Goal: Task Accomplishment & Management: Manage account settings

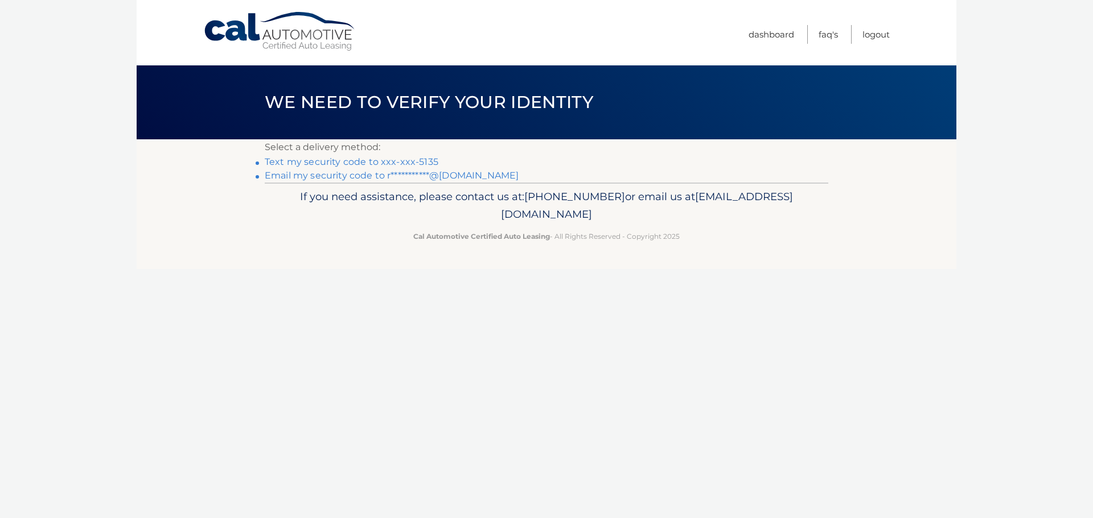
click at [389, 162] on link "Text my security code to xxx-xxx-5135" at bounding box center [352, 161] width 174 height 11
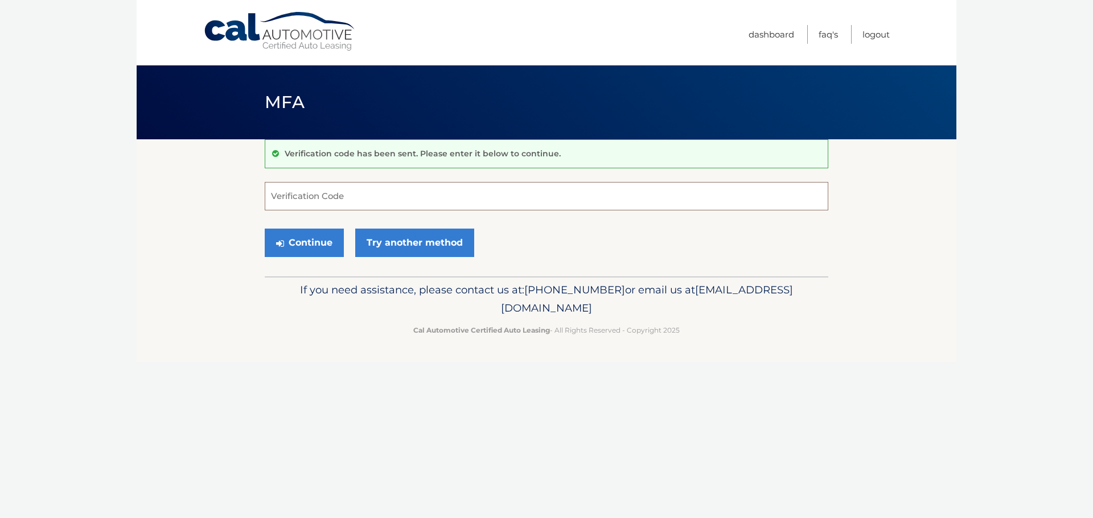
click at [404, 196] on input "Verification Code" at bounding box center [546, 196] width 563 height 28
type input "116568"
click at [295, 238] on button "Continue" at bounding box center [304, 243] width 79 height 28
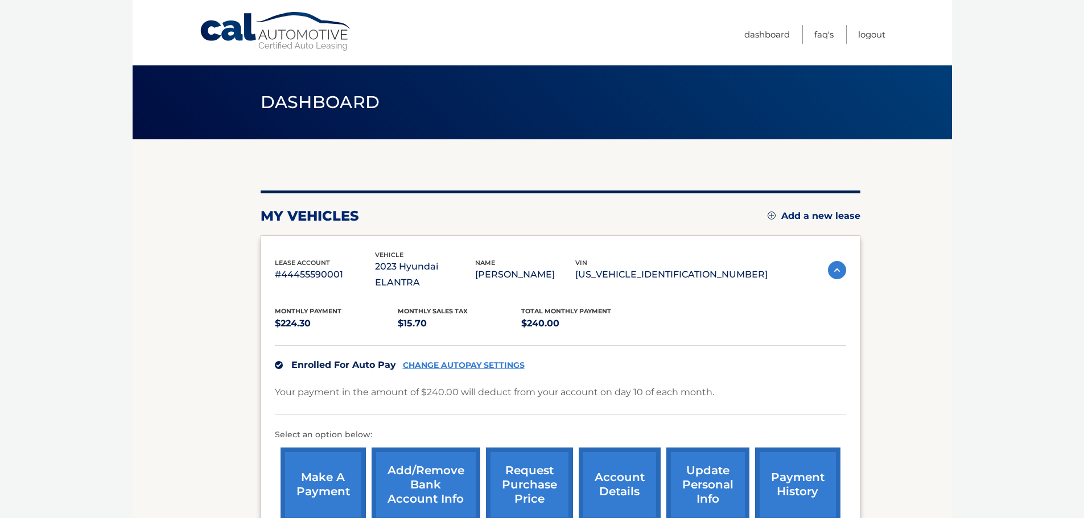
click at [470, 361] on link "CHANGE AUTOPAY SETTINGS" at bounding box center [464, 366] width 122 height 10
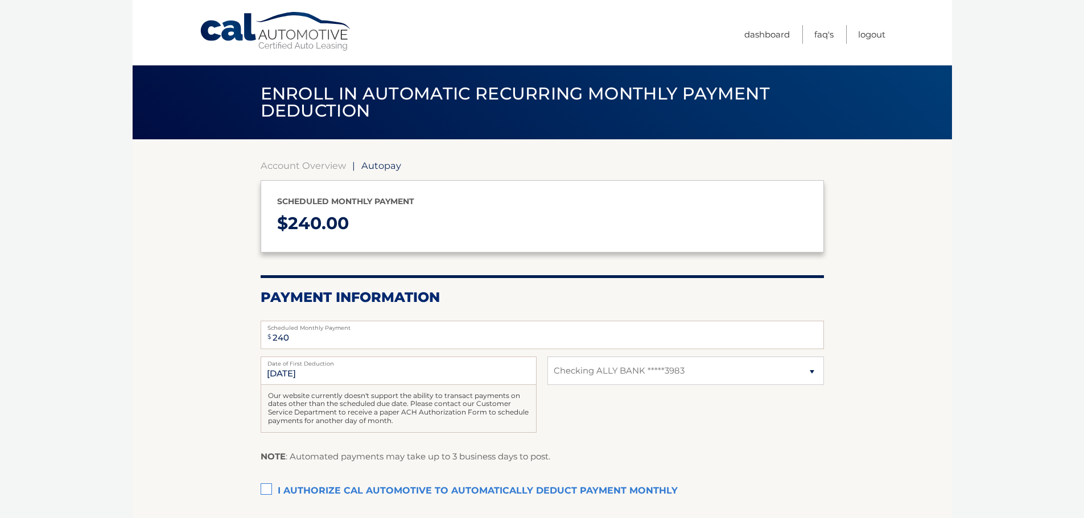
select select "OTM5MTZkYmItMTg0Ny00OTFlLThjNzMtOGMyYjk1YjM5NjU3"
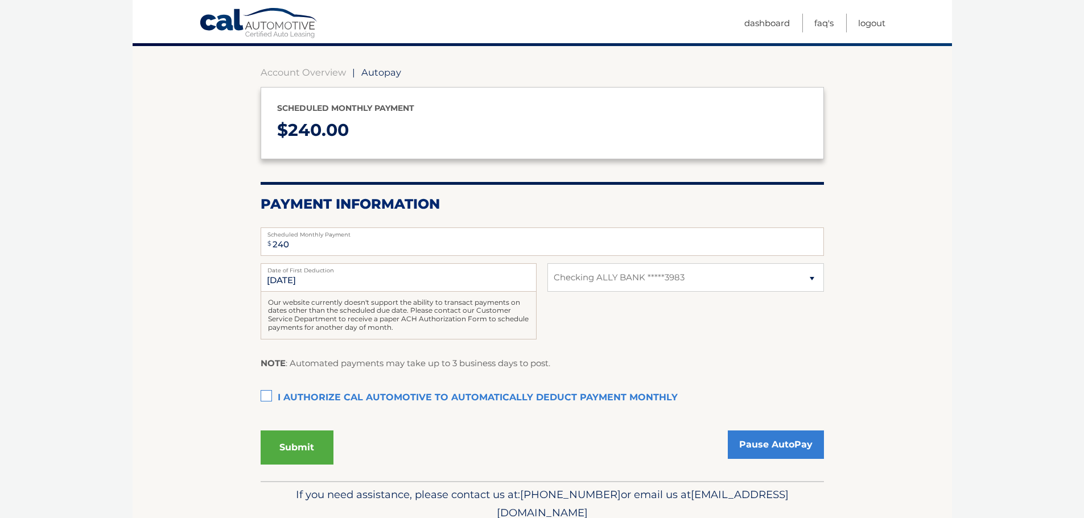
scroll to position [114, 0]
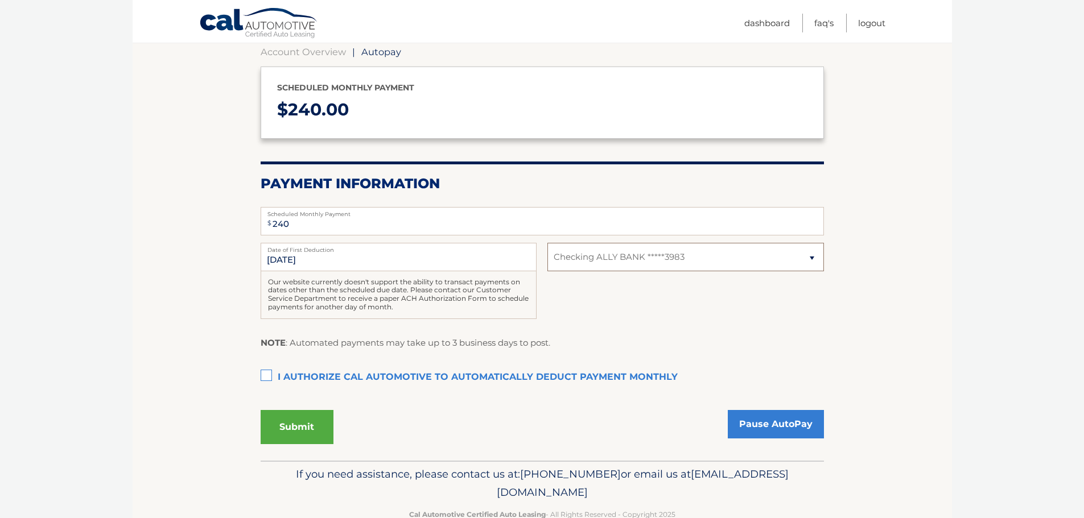
click at [748, 259] on select "Select Bank Account Checking ALLY BANK *****3983" at bounding box center [685, 257] width 276 height 28
click at [719, 344] on div "NOTE : Automated payments may take up to 3 business days to post." at bounding box center [542, 347] width 563 height 23
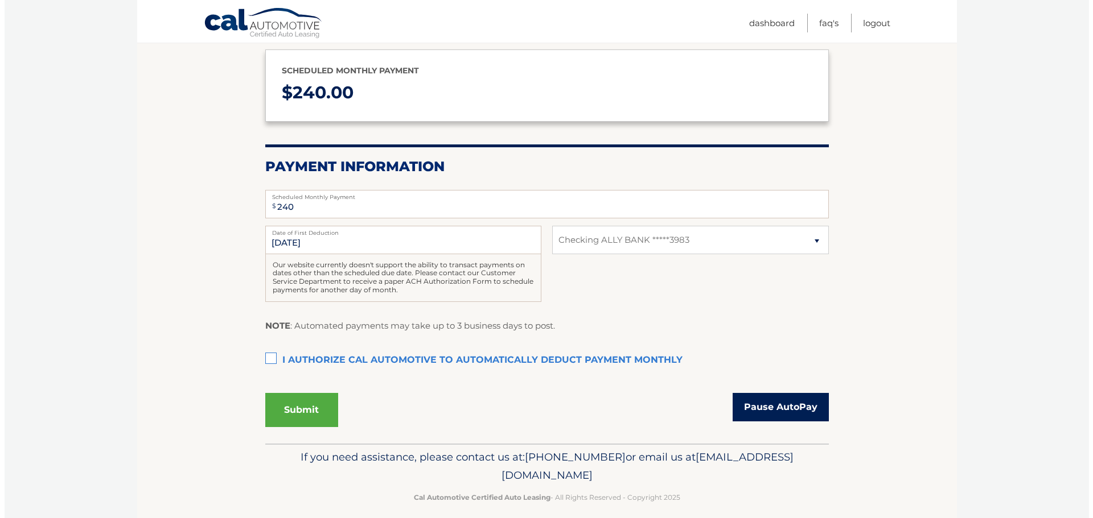
scroll to position [142, 0]
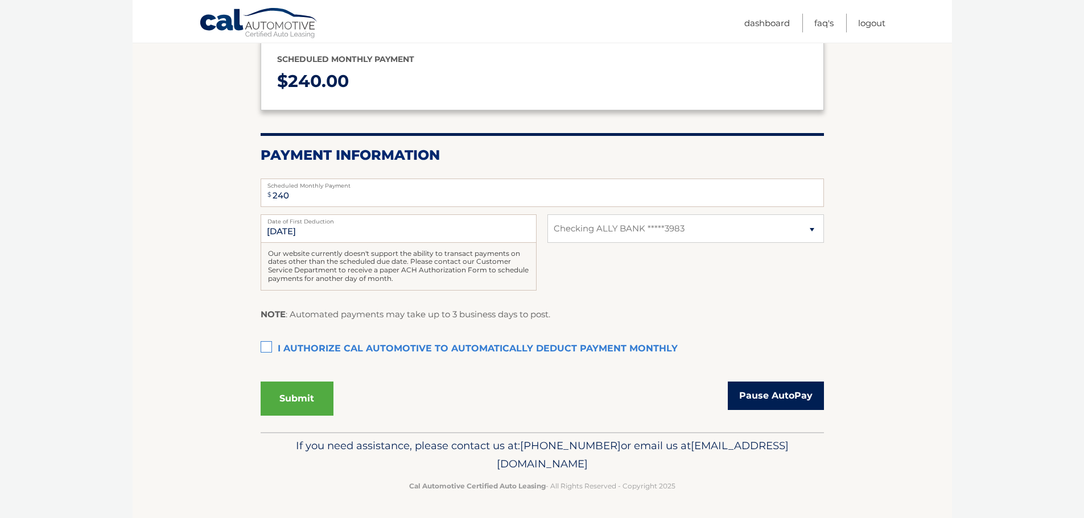
click at [785, 399] on link "Pause AutoPay" at bounding box center [776, 396] width 96 height 28
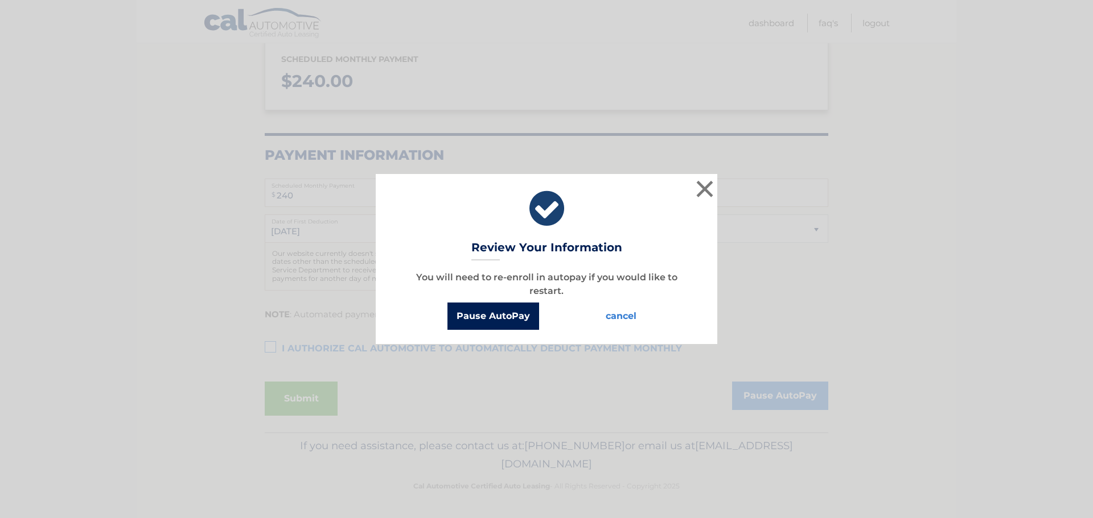
click at [495, 315] on button "Pause AutoPay" at bounding box center [493, 316] width 92 height 27
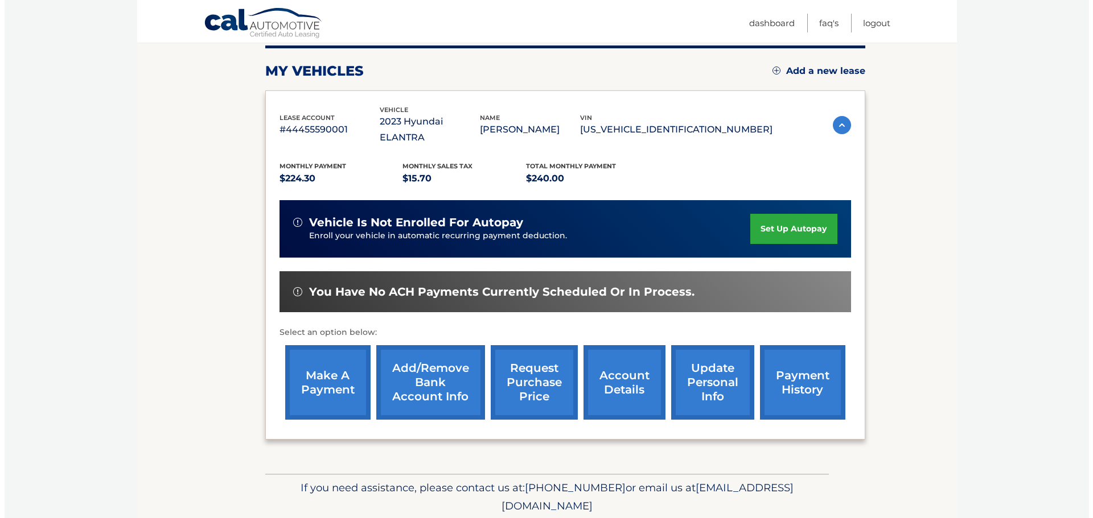
scroll to position [171, 0]
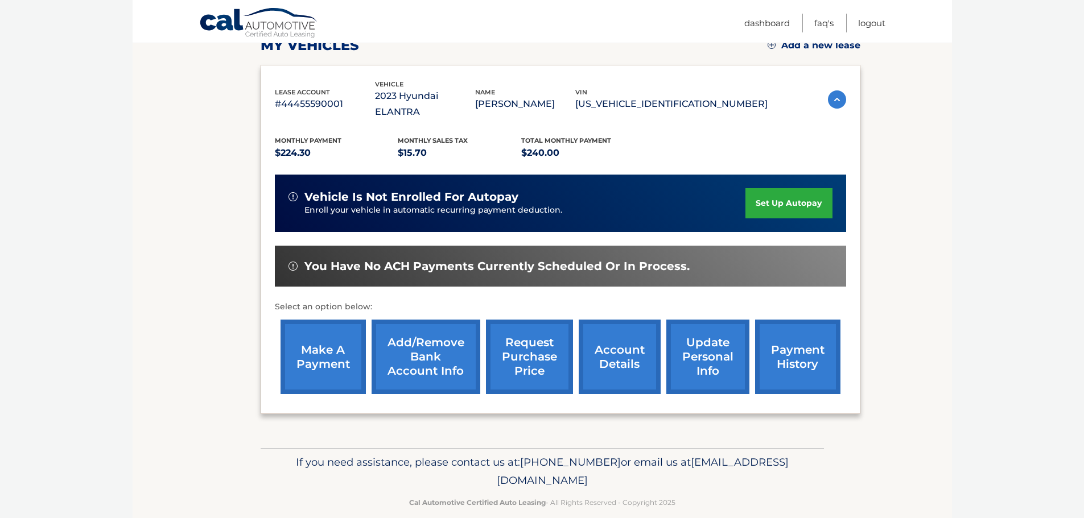
click at [529, 334] on link "request purchase price" at bounding box center [529, 357] width 87 height 75
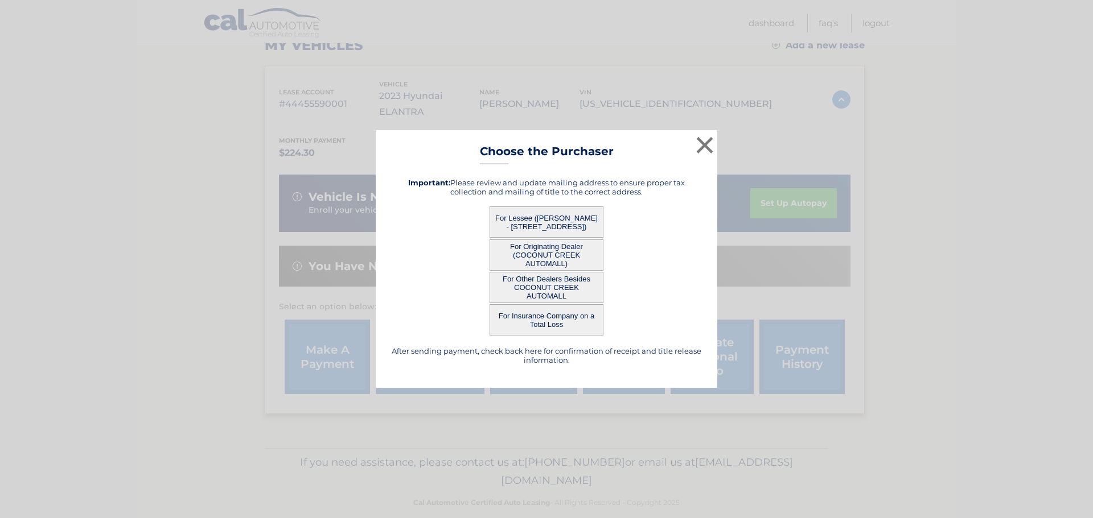
click at [570, 219] on button "For Lessee ([PERSON_NAME] - [STREET_ADDRESS])" at bounding box center [546, 222] width 114 height 31
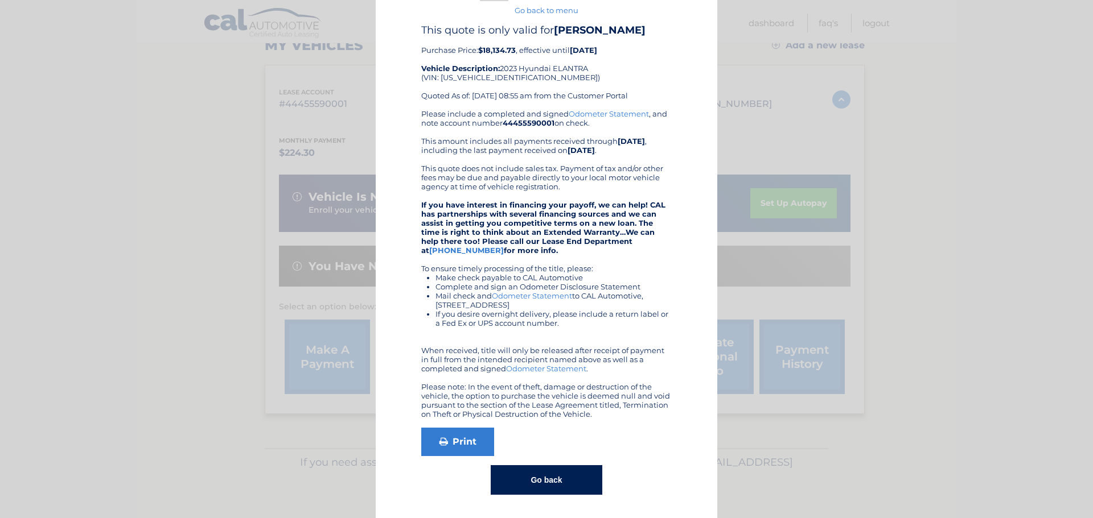
scroll to position [0, 0]
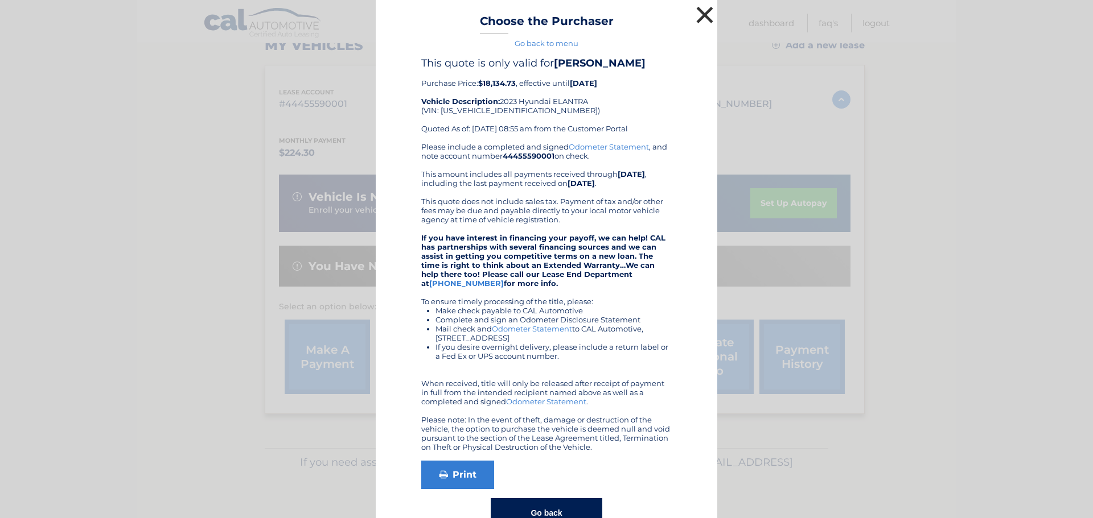
click at [697, 14] on button "×" at bounding box center [704, 14] width 23 height 23
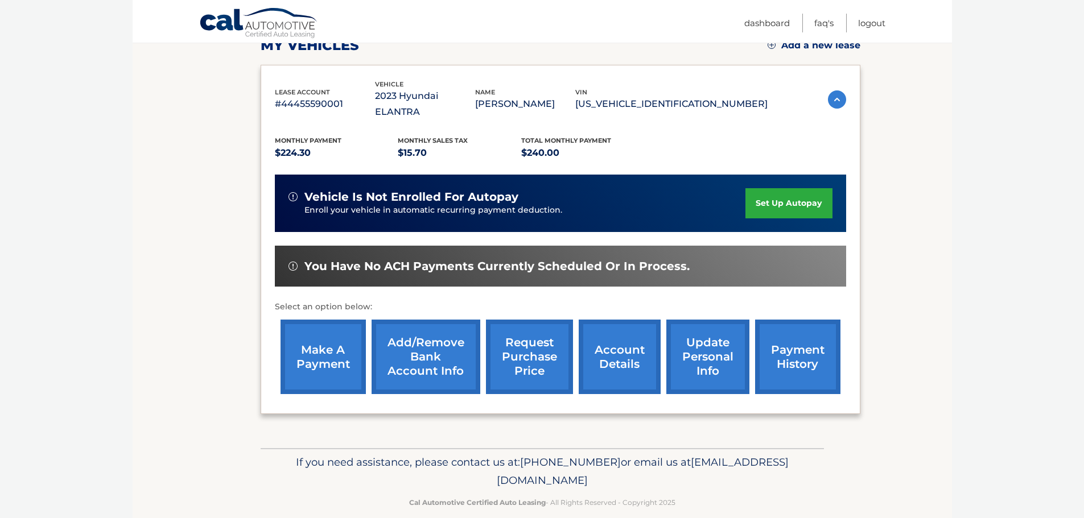
click at [544, 343] on link "request purchase price" at bounding box center [529, 357] width 87 height 75
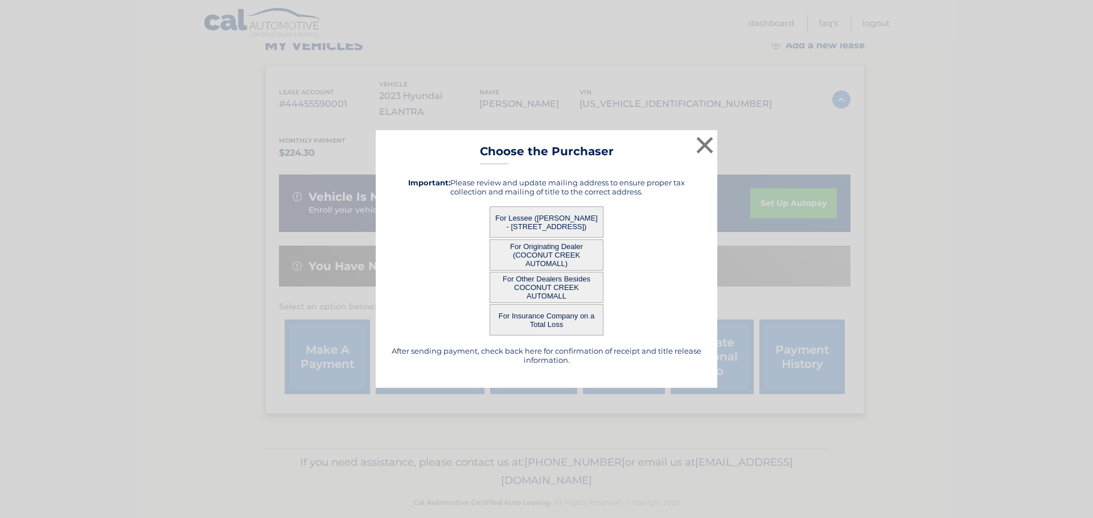
click at [572, 208] on button "For Lessee ([PERSON_NAME] - [STREET_ADDRESS])" at bounding box center [546, 222] width 114 height 31
click at [540, 215] on button "For Lessee ([PERSON_NAME] - [STREET_ADDRESS])" at bounding box center [546, 222] width 114 height 31
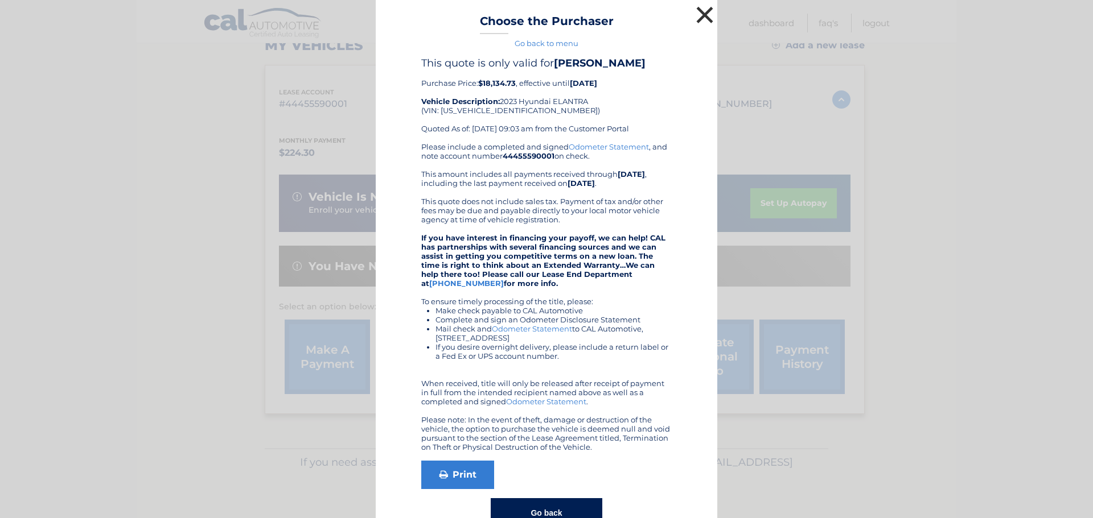
click at [695, 14] on button "×" at bounding box center [704, 14] width 23 height 23
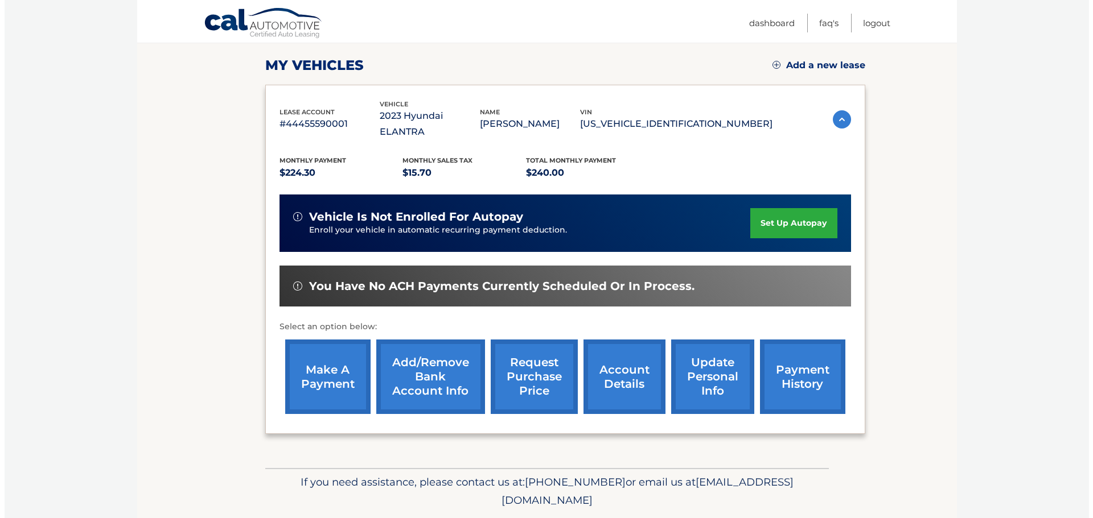
scroll to position [171, 0]
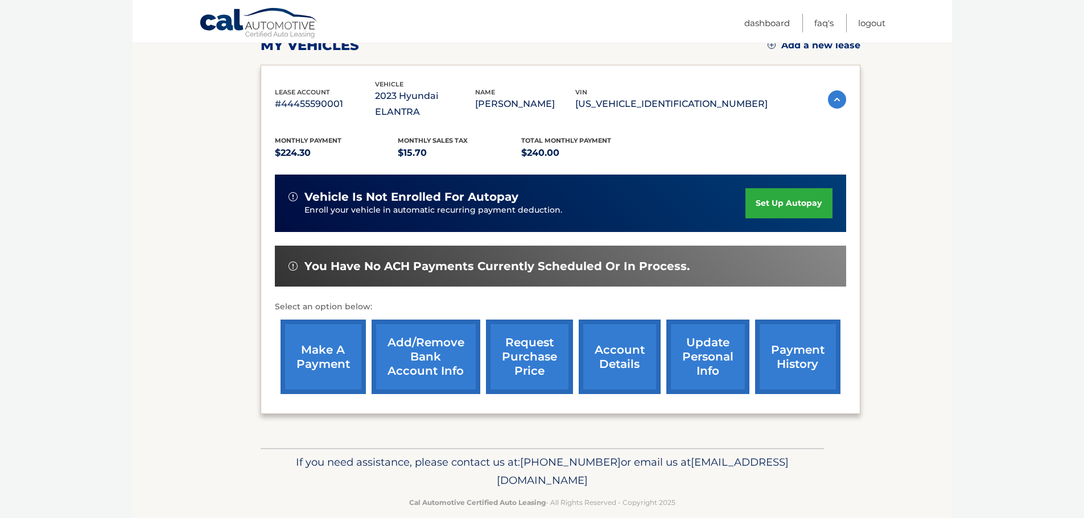
click at [527, 339] on link "request purchase price" at bounding box center [529, 357] width 87 height 75
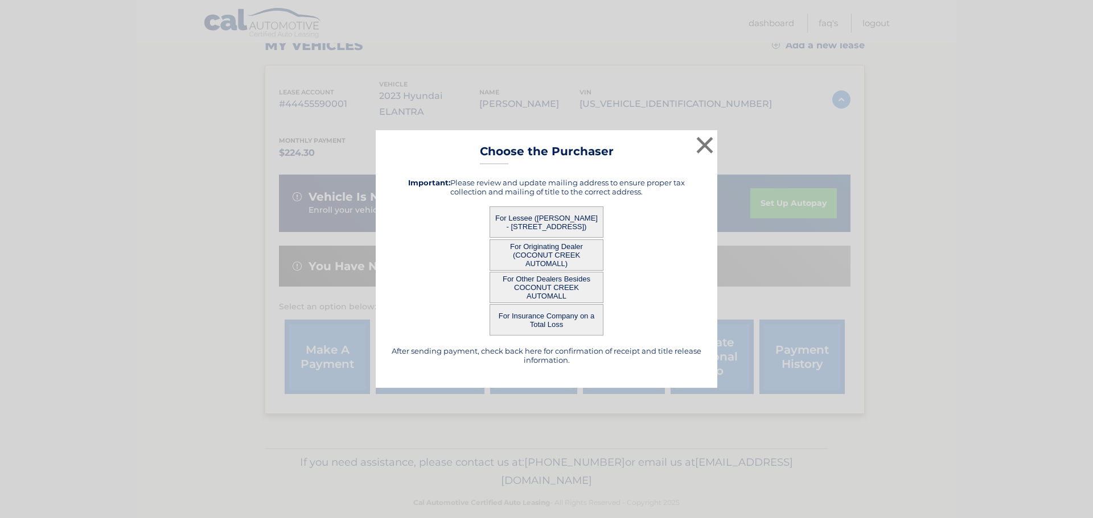
click at [529, 209] on button "For Lessee ([PERSON_NAME] - [STREET_ADDRESS])" at bounding box center [546, 222] width 114 height 31
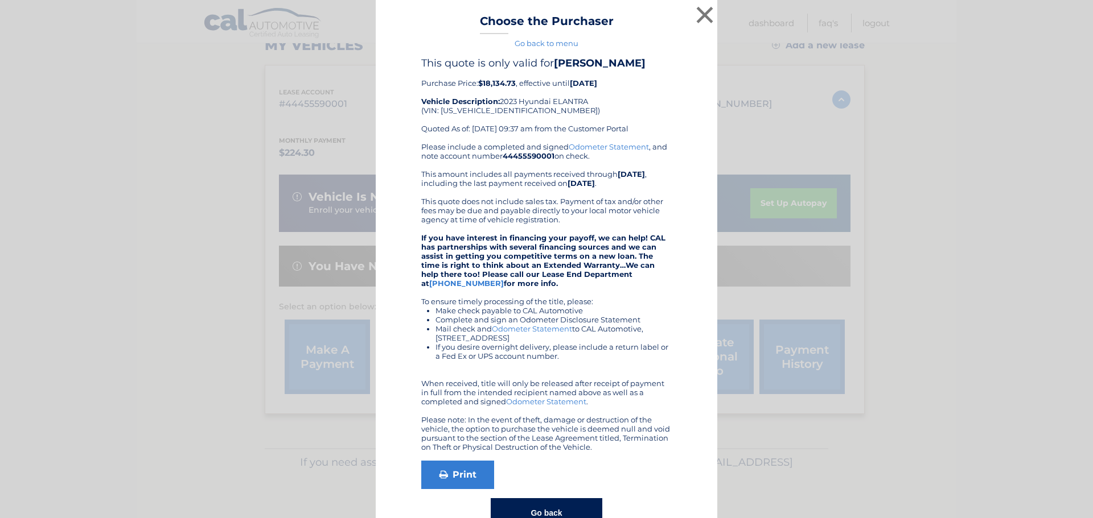
scroll to position [46, 0]
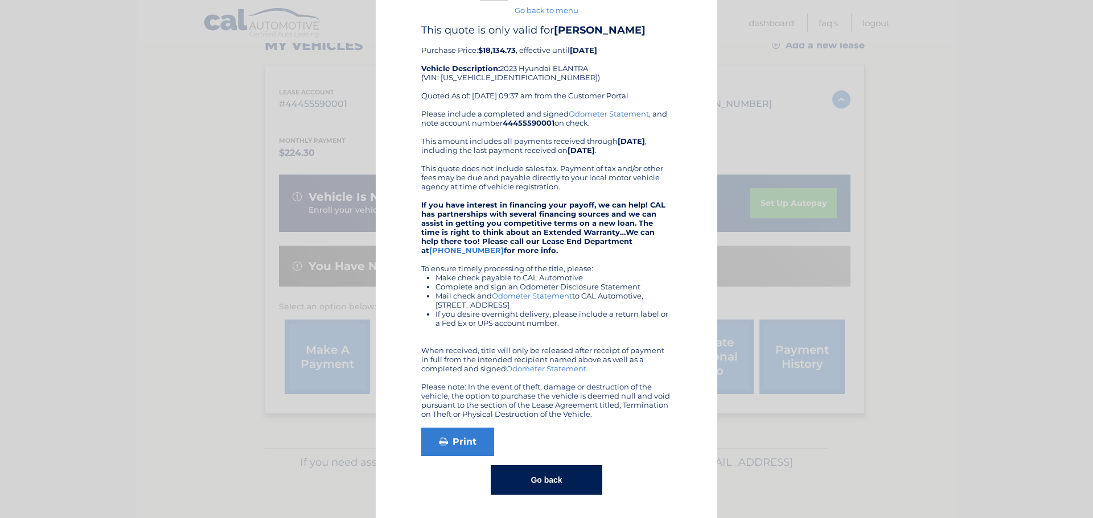
click at [557, 481] on button "Go back" at bounding box center [545, 480] width 111 height 30
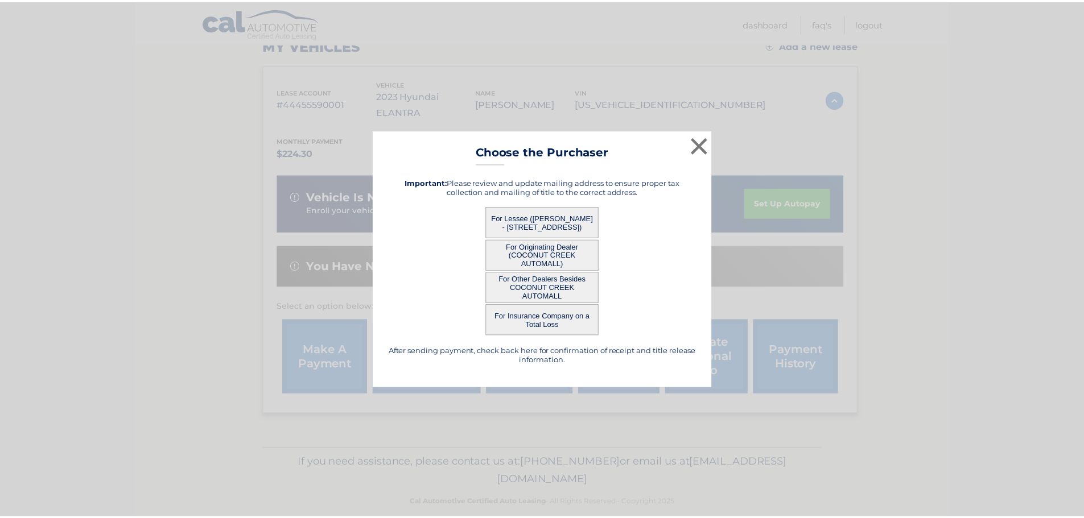
scroll to position [0, 0]
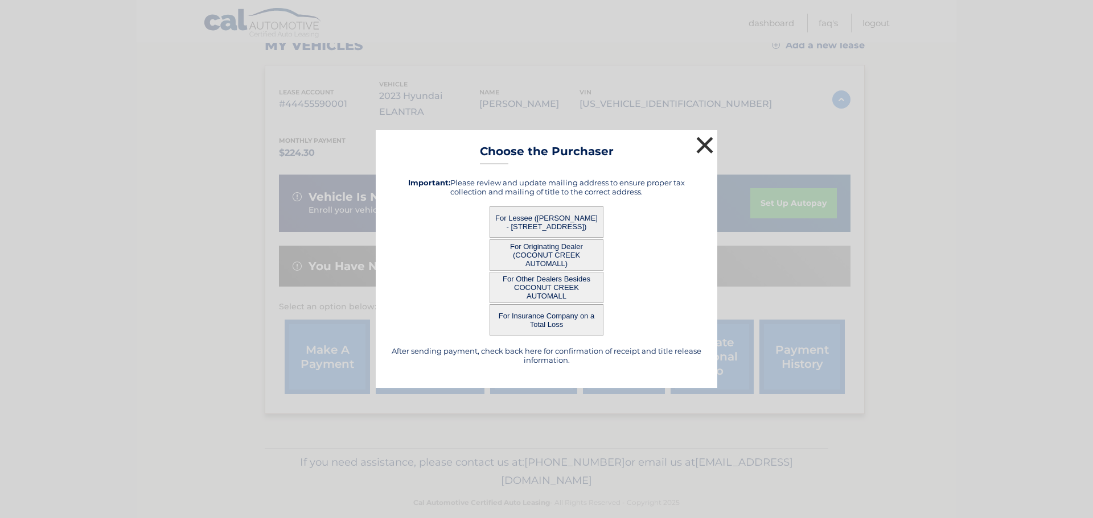
click at [703, 138] on button "×" at bounding box center [704, 145] width 23 height 23
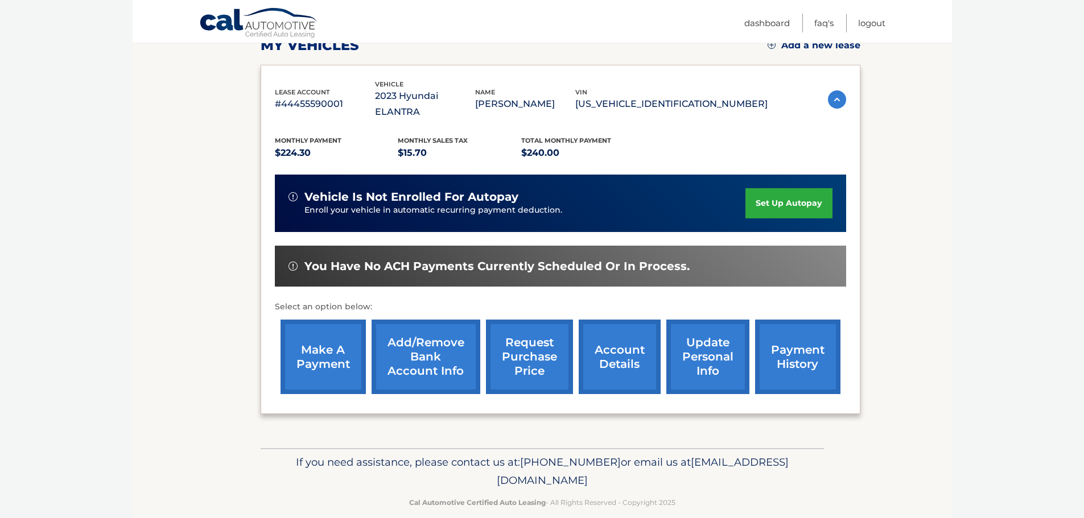
click at [528, 338] on link "request purchase price" at bounding box center [529, 357] width 87 height 75
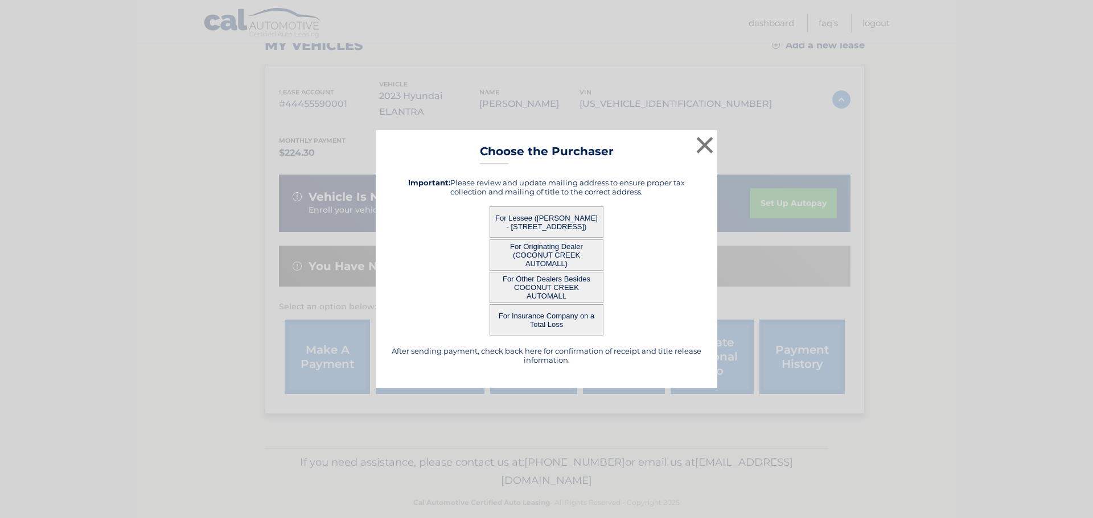
click at [553, 213] on button "For Lessee ([PERSON_NAME] - [STREET_ADDRESS])" at bounding box center [546, 222] width 114 height 31
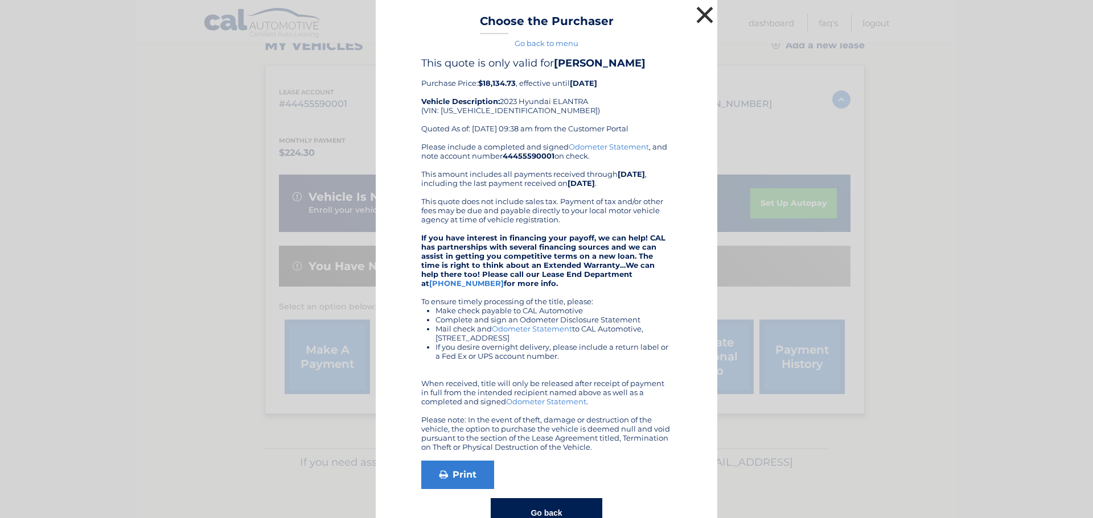
click at [699, 14] on button "×" at bounding box center [704, 14] width 23 height 23
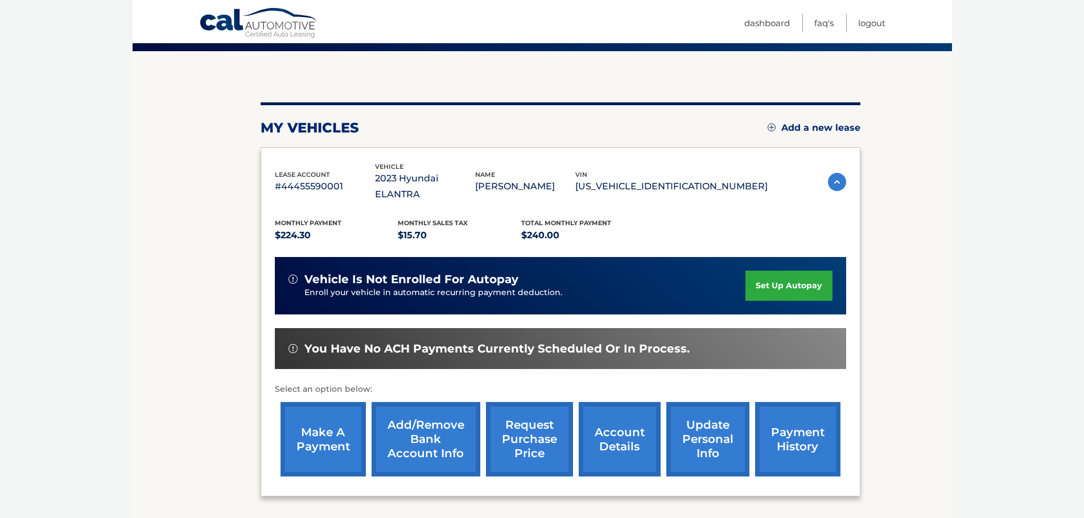
scroll to position [114, 0]
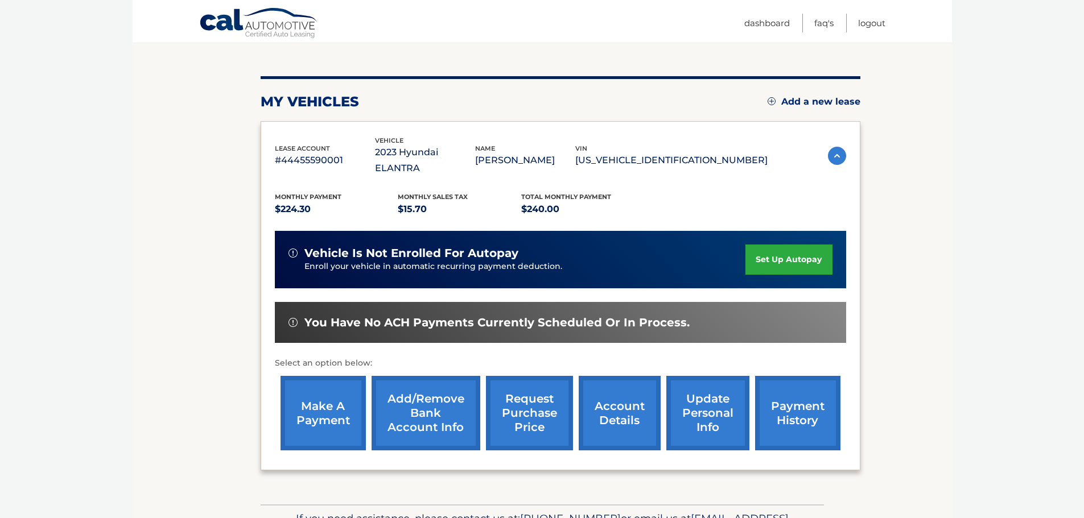
click at [517, 389] on link "request purchase price" at bounding box center [529, 413] width 87 height 75
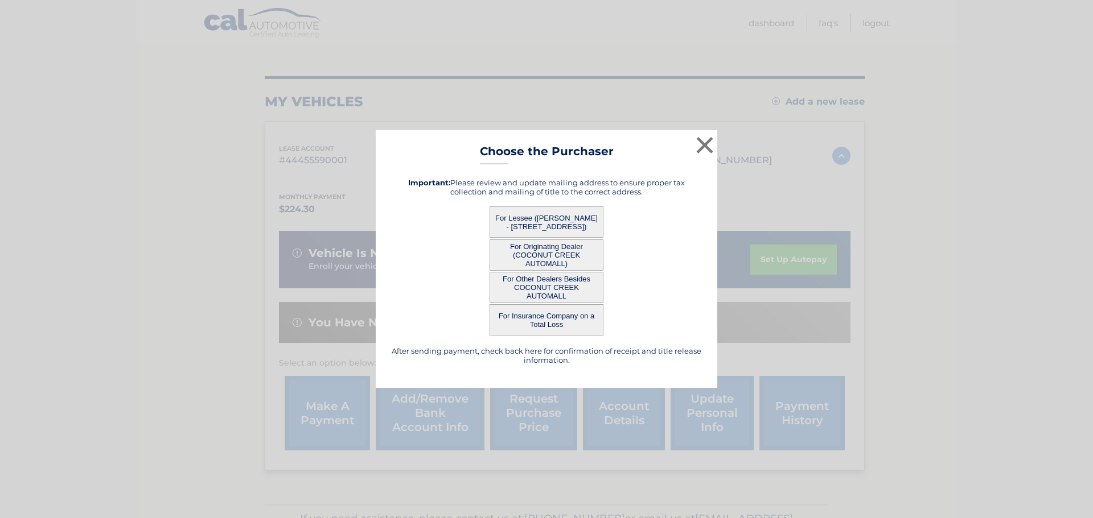
click at [539, 210] on button "For Lessee ([PERSON_NAME] - [STREET_ADDRESS])" at bounding box center [546, 222] width 114 height 31
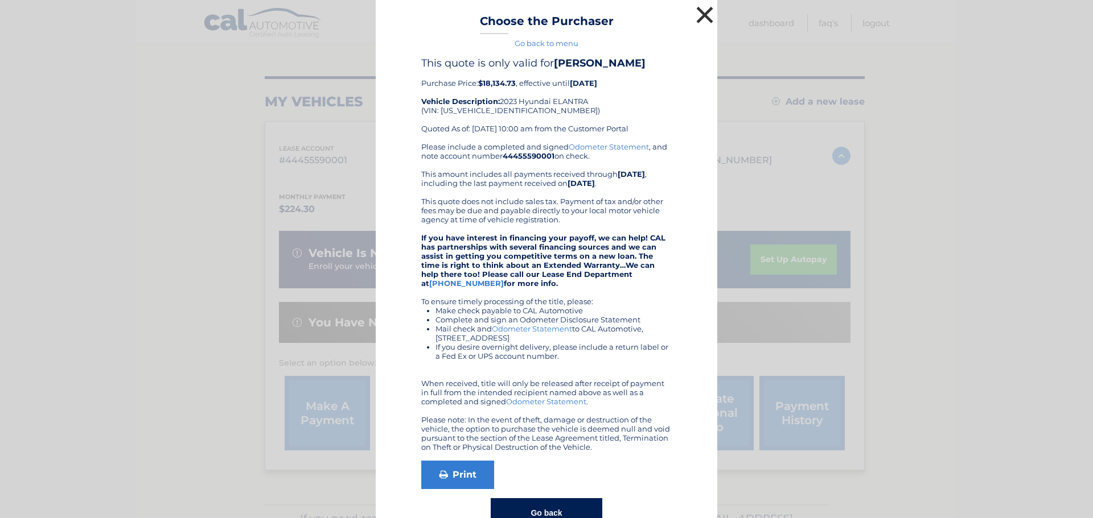
click at [703, 16] on button "×" at bounding box center [704, 14] width 23 height 23
